Goal: Complete application form

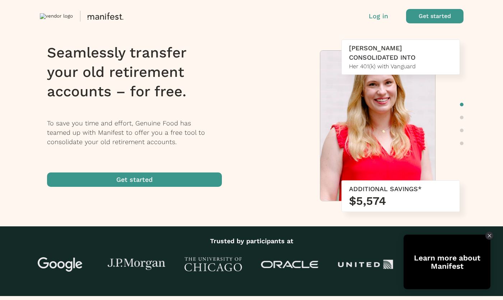
click at [181, 181] on span "button" at bounding box center [134, 179] width 175 height 14
